Goal: Find specific page/section: Find specific page/section

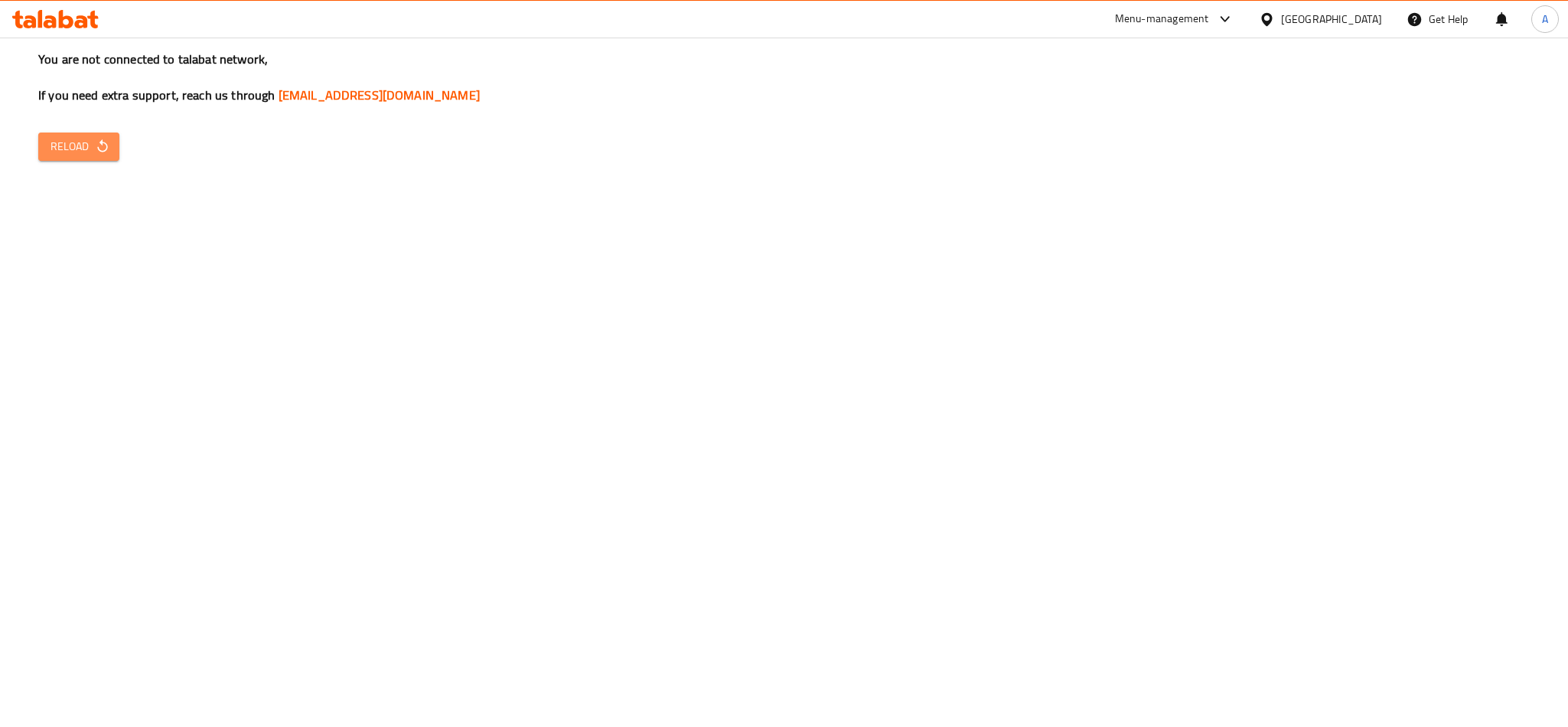
click at [76, 147] on span "Reload" at bounding box center [78, 146] width 56 height 19
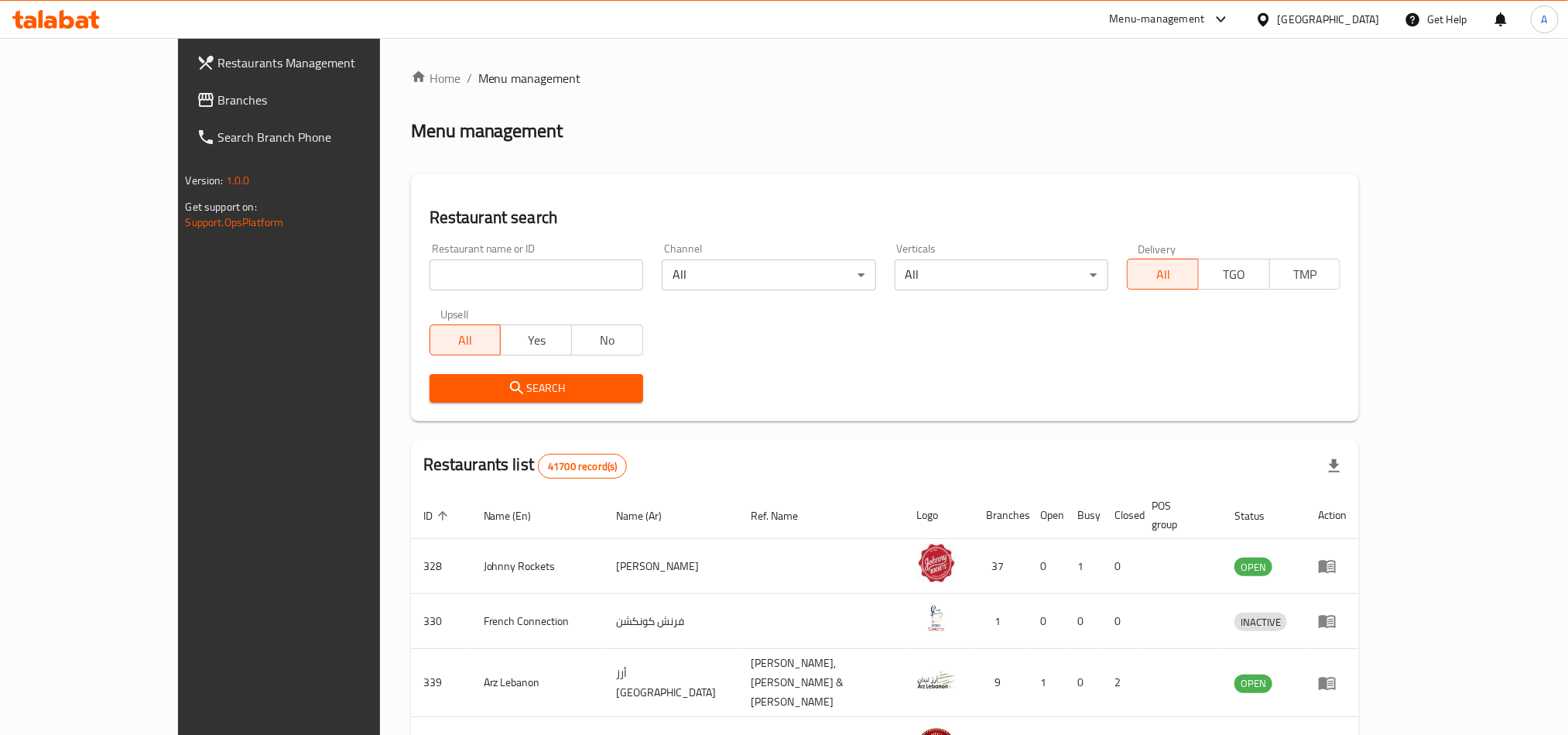
click at [430, 276] on input "search" at bounding box center [536, 275] width 214 height 31
paste input "706225"
type input "706225"
click at [442, 382] on span "Search" at bounding box center [536, 388] width 189 height 19
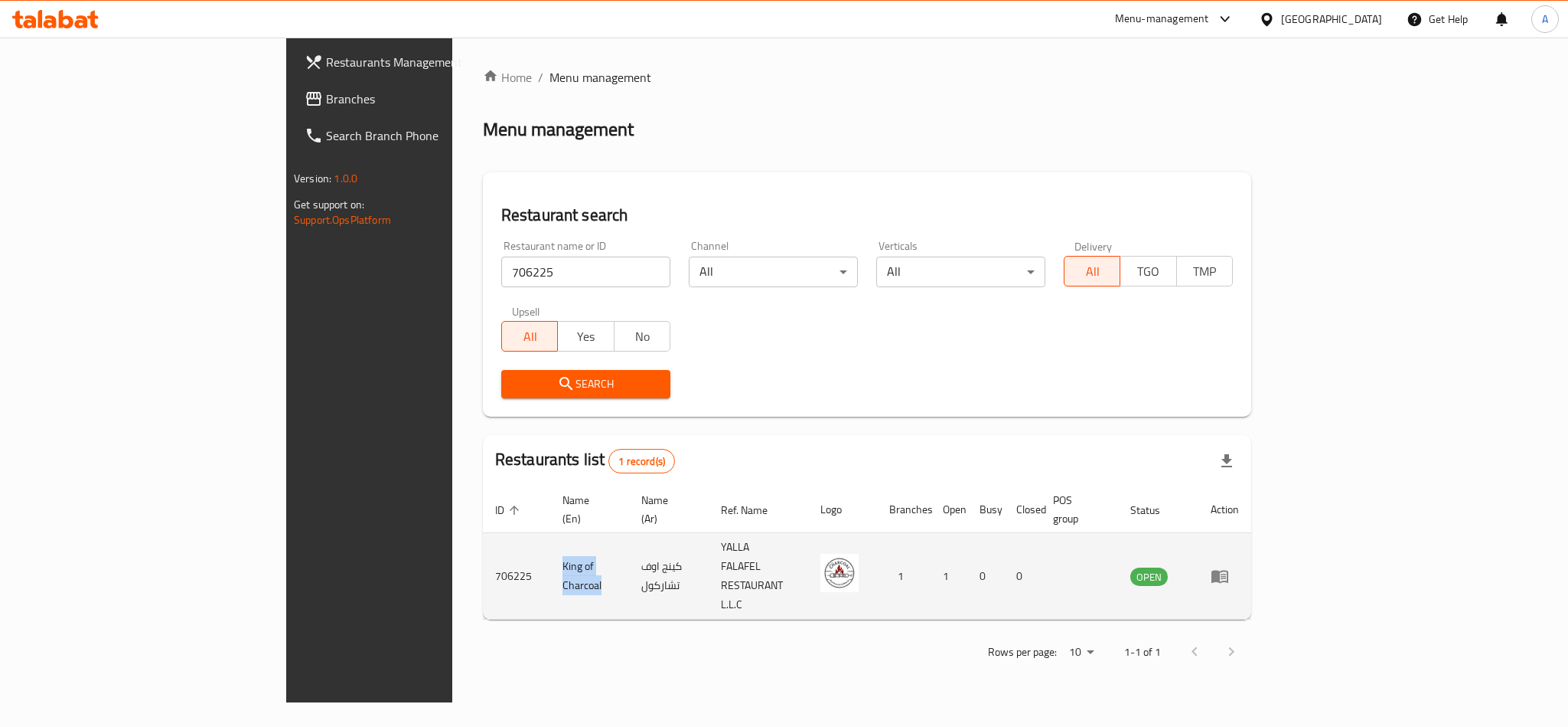
drag, startPoint x: 453, startPoint y: 547, endPoint x: 345, endPoint y: 543, distance: 108.1
click at [483, 543] on tr "706225 King of Charcoal كينج اوف تشاركول YALLA FALAFEL RESTAURANT L.L.C 1 1 0 0…" at bounding box center [867, 576] width 768 height 86
copy tr "King of Charcoal"
